Goal: Task Accomplishment & Management: Manage account settings

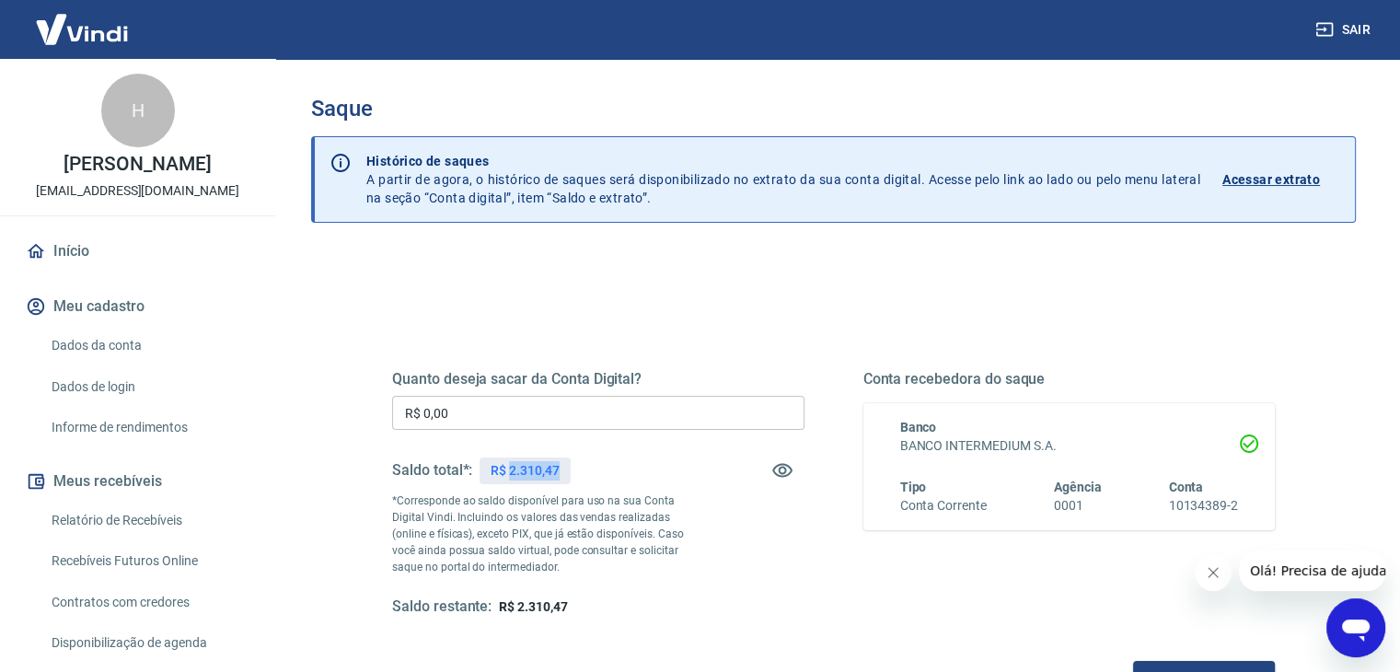
drag, startPoint x: 508, startPoint y: 466, endPoint x: 574, endPoint y: 467, distance: 66.3
click at [574, 467] on div "Saldo total*: R$ 2.310,47" at bounding box center [598, 470] width 412 height 44
copy p "2.310,47"
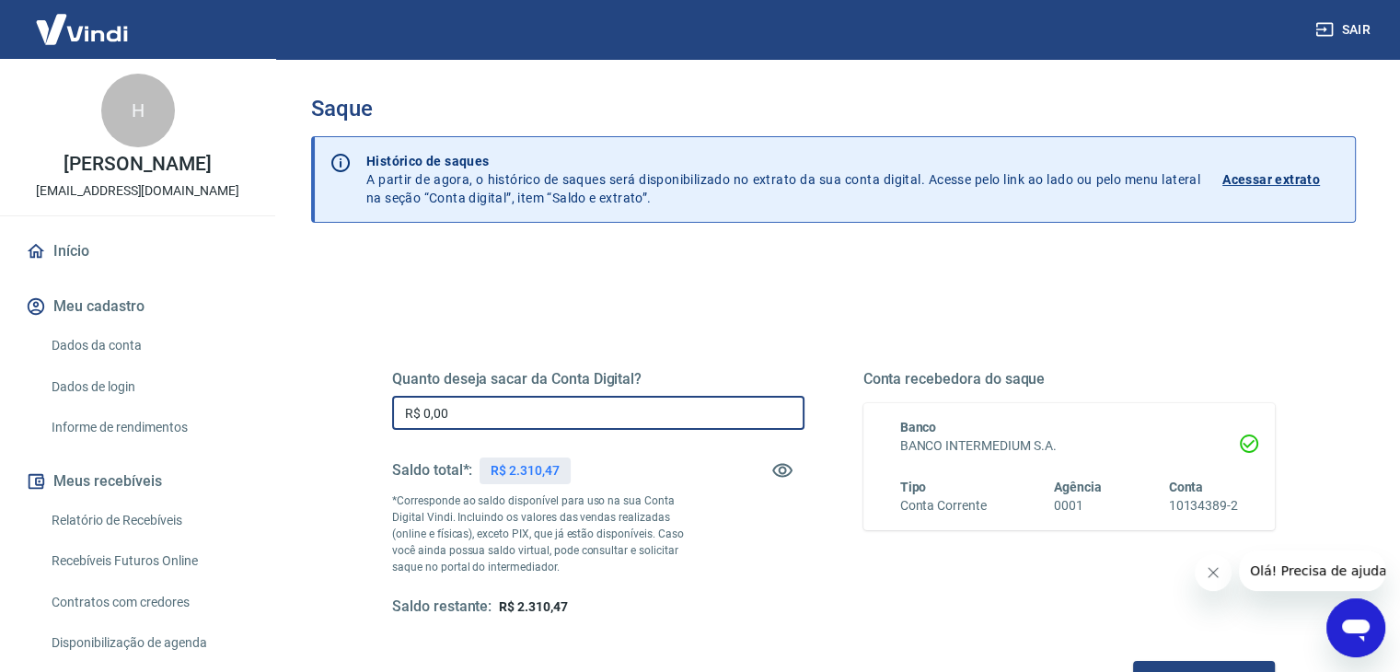
drag, startPoint x: 481, startPoint y: 419, endPoint x: 383, endPoint y: 408, distance: 99.1
click at [383, 408] on div "Quanto deseja sacar da Conta Digital? R$ 0,00 ​ Saldo total*: R$ 2.310,47 *Corr…" at bounding box center [833, 503] width 927 height 428
paste input "2.310,47"
type input "R$ 2.310,47"
click at [1237, 665] on button "Solicitar saque" at bounding box center [1204, 678] width 142 height 34
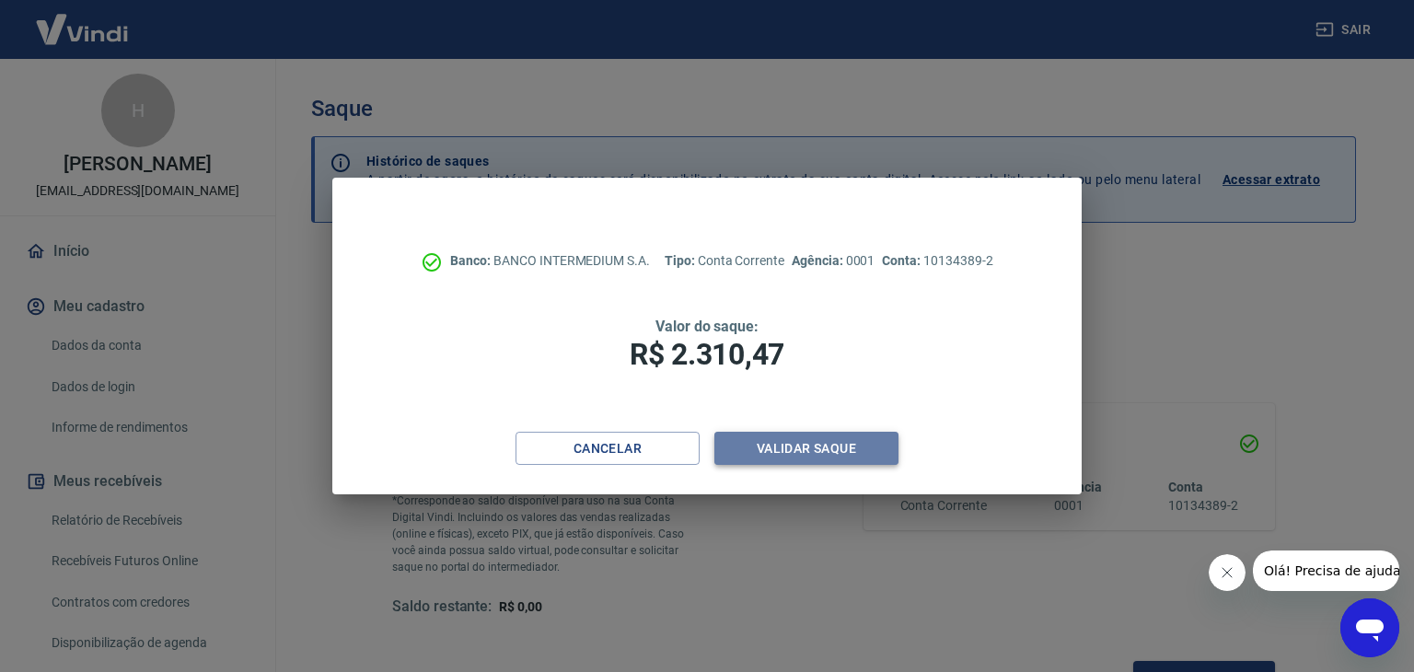
click at [864, 454] on button "Validar saque" at bounding box center [806, 449] width 184 height 34
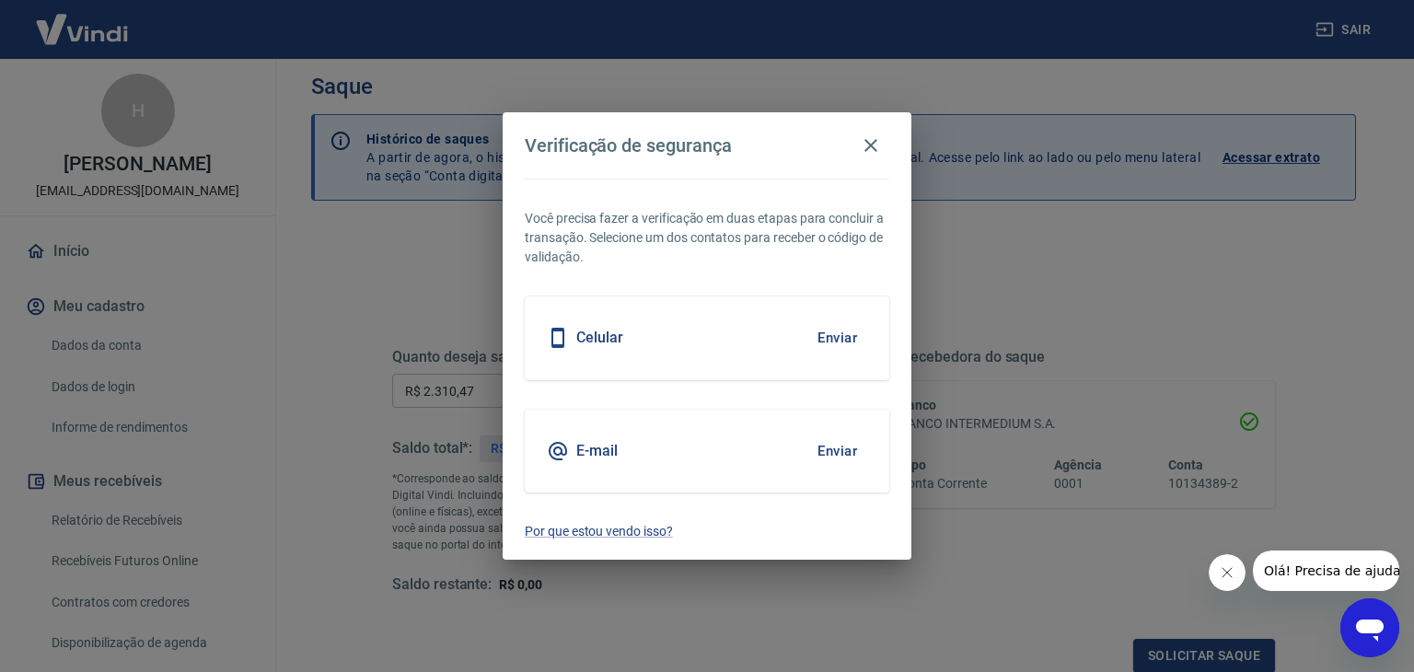
click at [849, 451] on button "Enviar" at bounding box center [837, 451] width 60 height 39
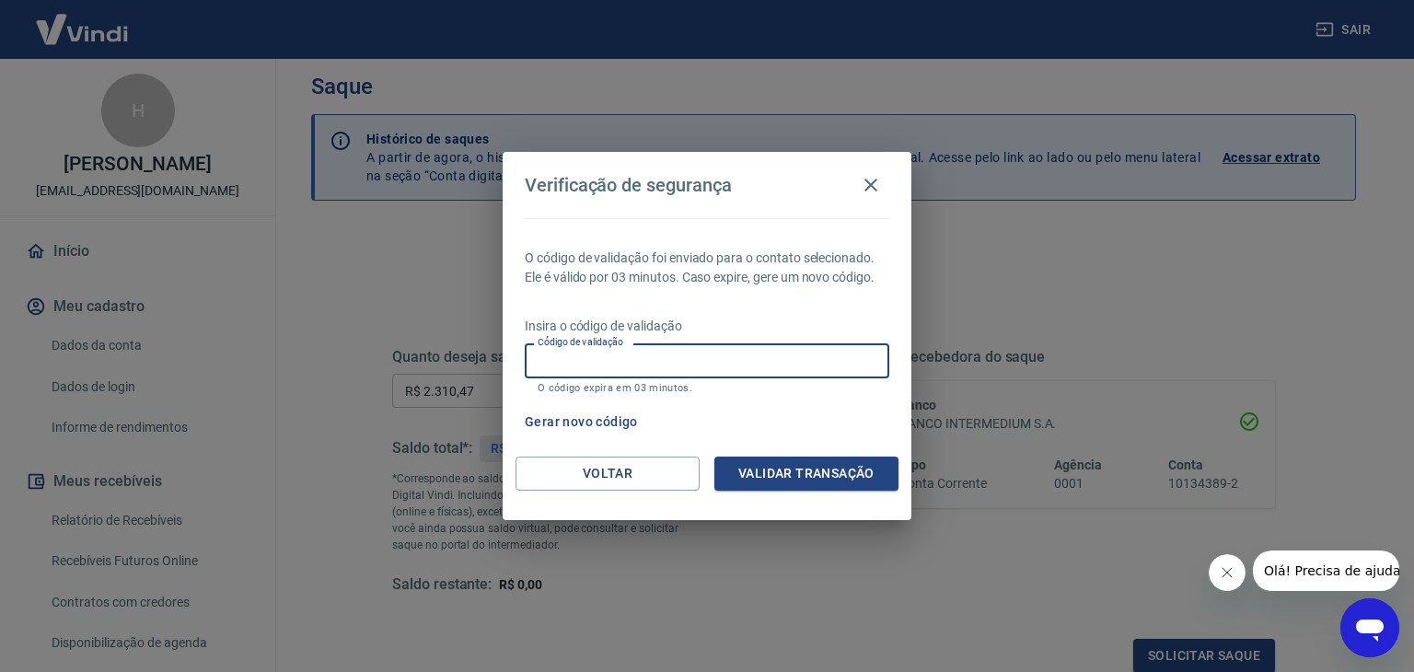
click at [635, 358] on input "Código de validação" at bounding box center [707, 360] width 364 height 34
type input "938097"
click at [836, 435] on div "Gerar novo código" at bounding box center [703, 422] width 372 height 34
click at [835, 468] on button "Validar transação" at bounding box center [806, 473] width 184 height 34
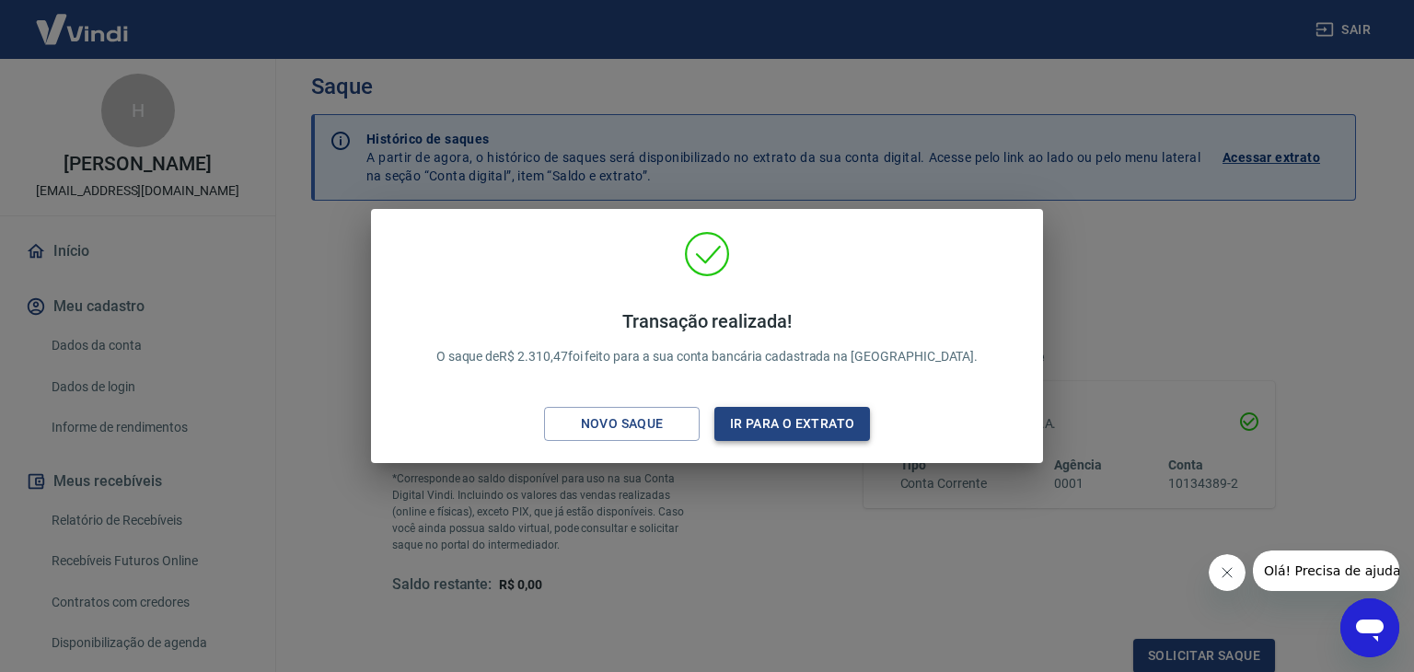
click at [815, 425] on button "Ir para o extrato" at bounding box center [792, 424] width 156 height 34
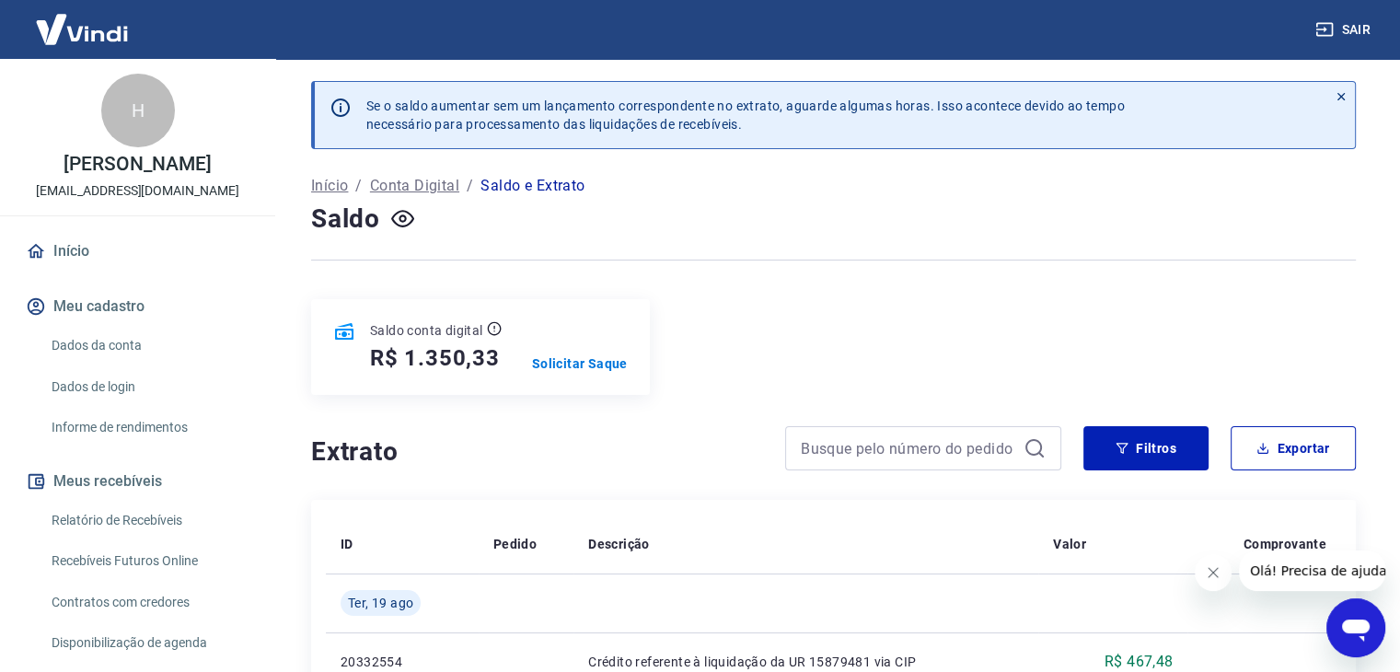
click at [418, 192] on p "Conta Digital" at bounding box center [414, 186] width 89 height 22
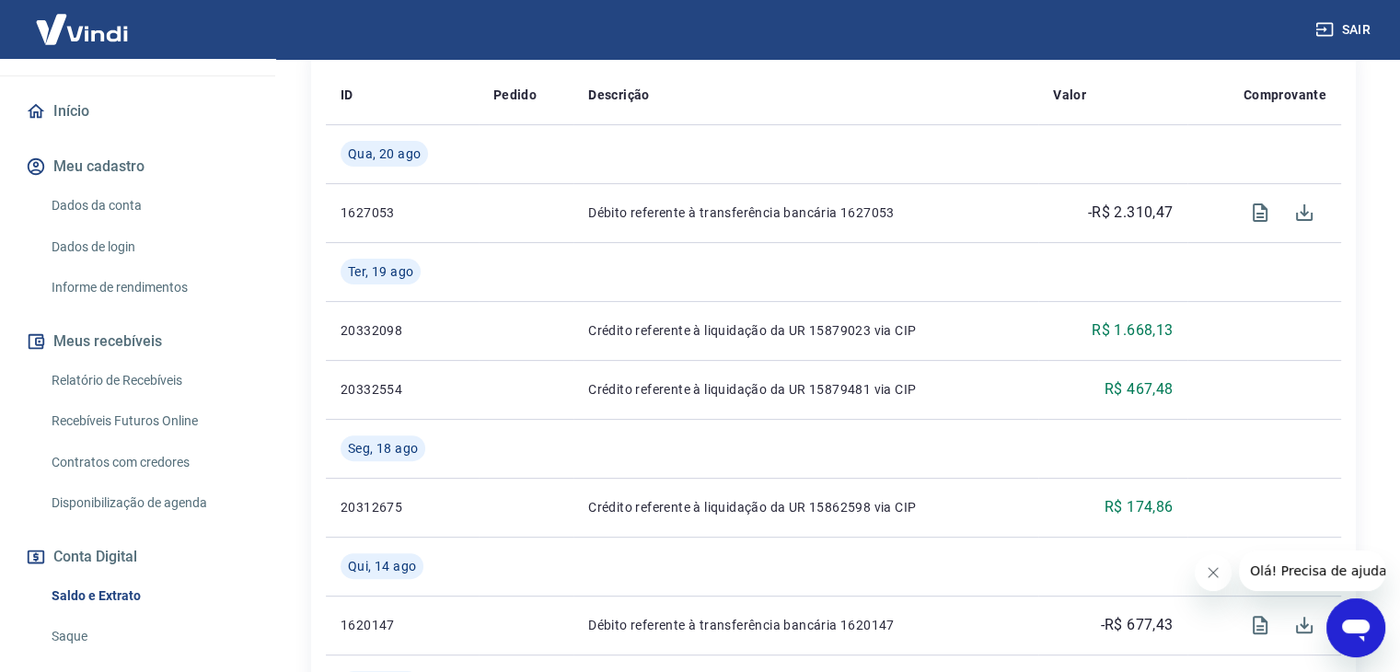
scroll to position [143, 0]
click at [63, 638] on link "Saque" at bounding box center [148, 634] width 209 height 38
